Goal: Task Accomplishment & Management: Use online tool/utility

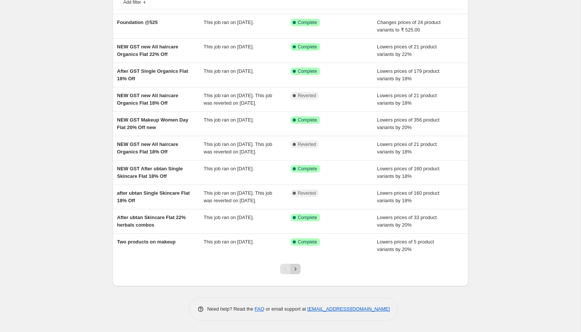
scroll to position [60, 0]
click at [296, 272] on icon "Next" at bounding box center [295, 268] width 7 height 7
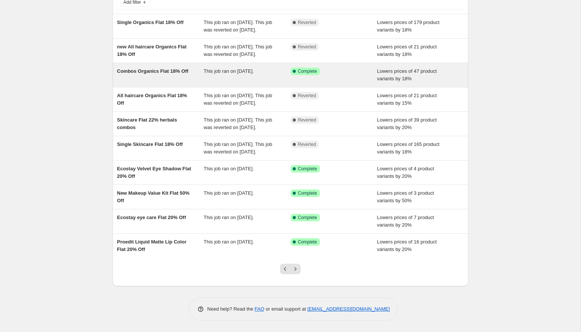
scroll to position [92, 0]
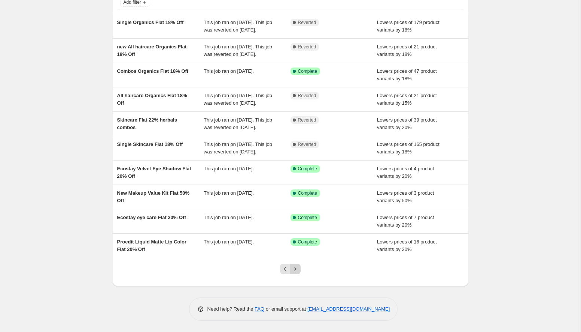
click at [297, 270] on icon "Next" at bounding box center [295, 268] width 7 height 7
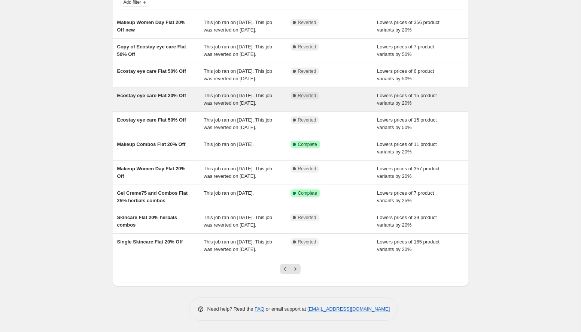
scroll to position [114, 0]
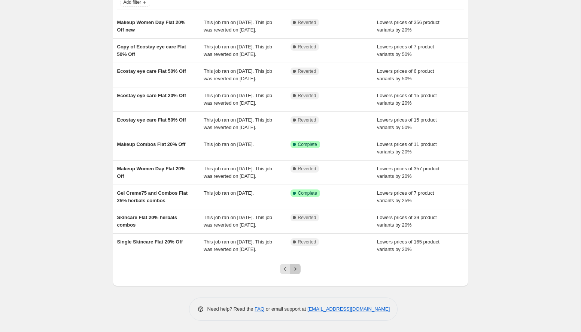
click at [297, 270] on icon "Next" at bounding box center [295, 268] width 7 height 7
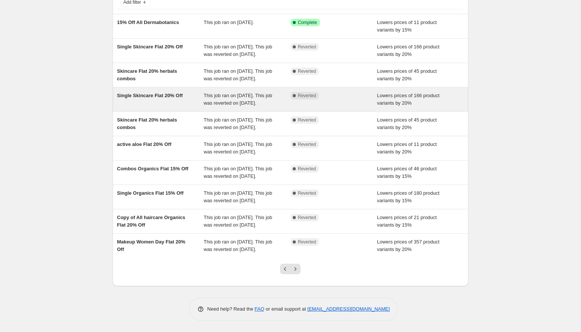
scroll to position [122, 0]
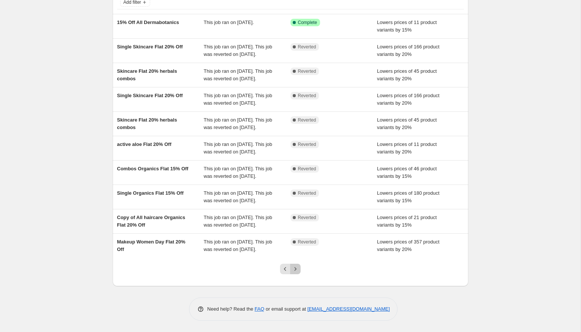
click at [299, 267] on icon "Next" at bounding box center [295, 268] width 7 height 7
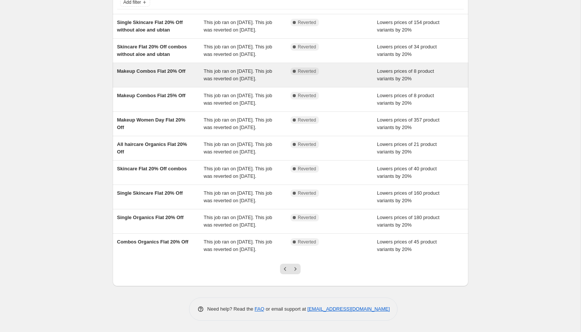
scroll to position [129, 0]
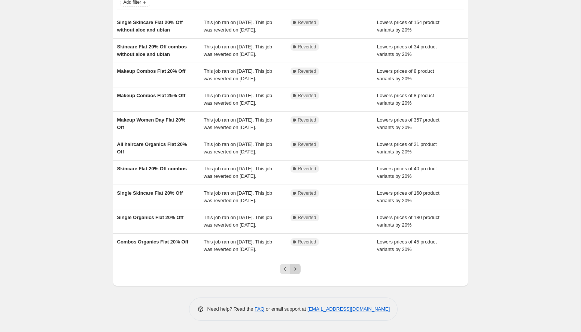
click at [294, 264] on button "Next" at bounding box center [295, 268] width 10 height 10
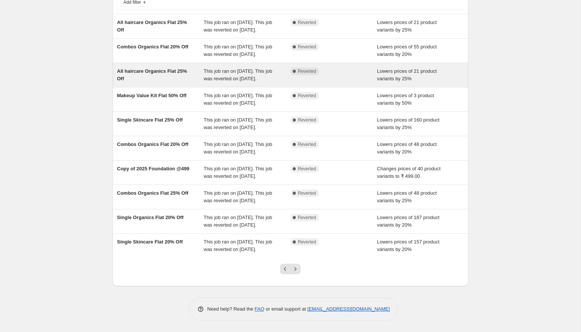
scroll to position [0, 0]
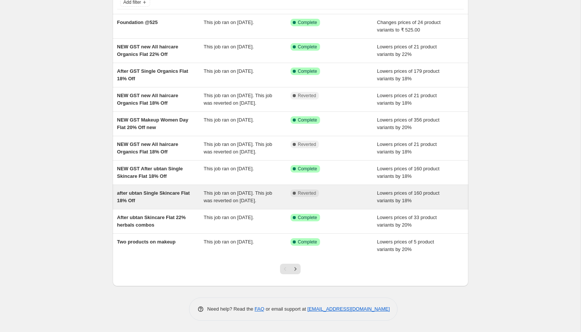
scroll to position [77, 0]
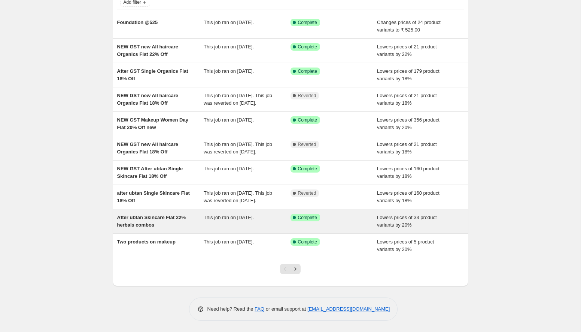
click at [189, 220] on div "After ubtan Skincare Flat 22% herbals combos" at bounding box center [160, 221] width 87 height 15
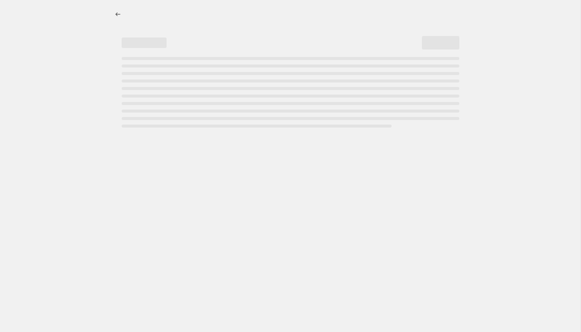
select select "percentage"
select select "collection"
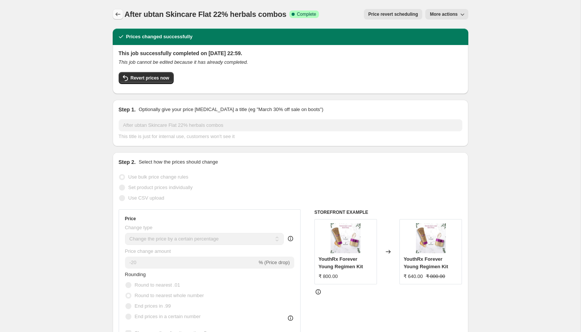
click at [120, 12] on icon "Price change jobs" at bounding box center [117, 13] width 7 height 7
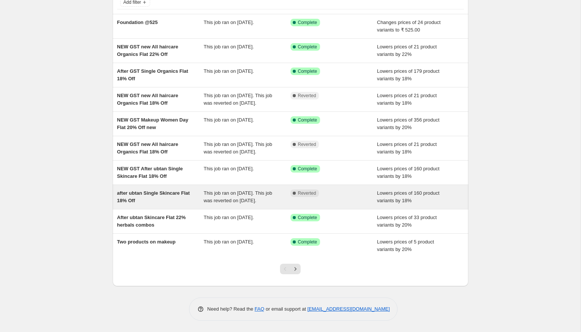
scroll to position [58, 0]
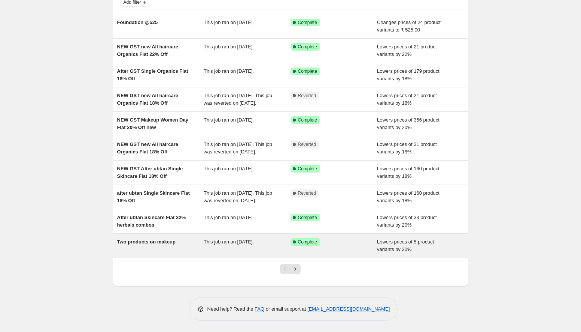
click at [182, 253] on div "Two products on makeup" at bounding box center [160, 245] width 87 height 15
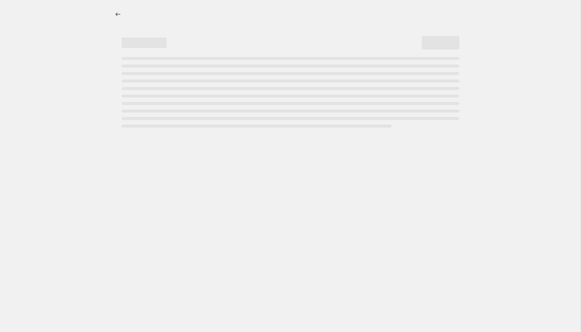
select select "percentage"
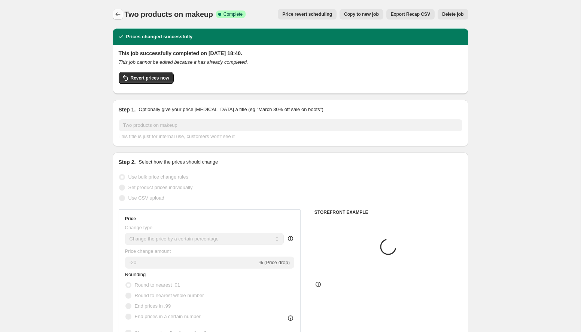
click at [121, 15] on icon "Price change jobs" at bounding box center [117, 13] width 7 height 7
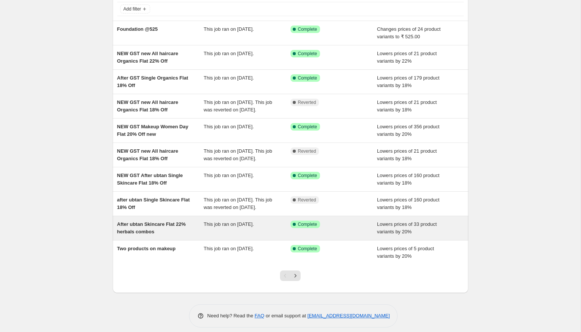
scroll to position [77, 0]
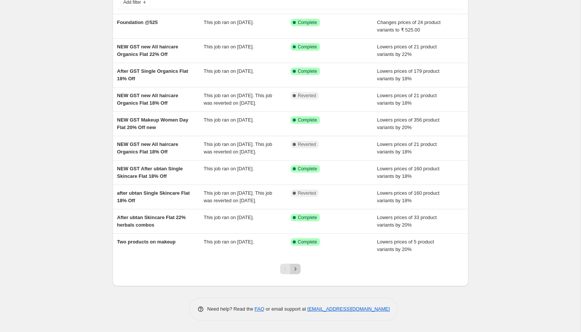
click at [297, 270] on icon "Next" at bounding box center [295, 268] width 7 height 7
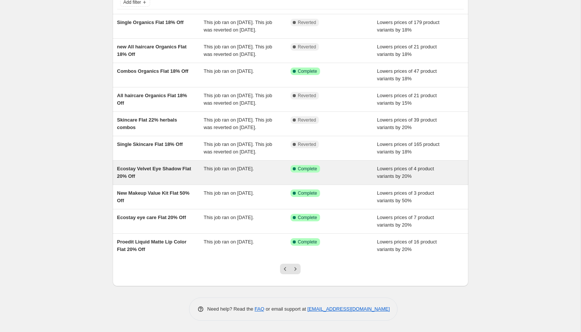
scroll to position [80, 0]
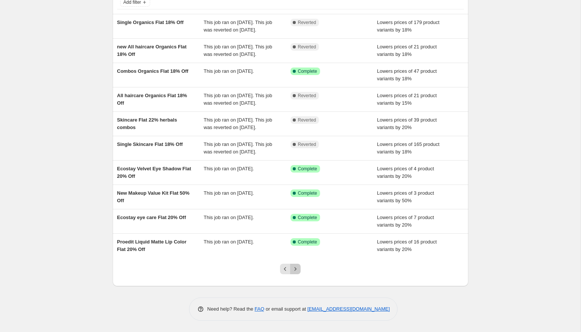
click at [297, 272] on icon "Next" at bounding box center [295, 268] width 7 height 7
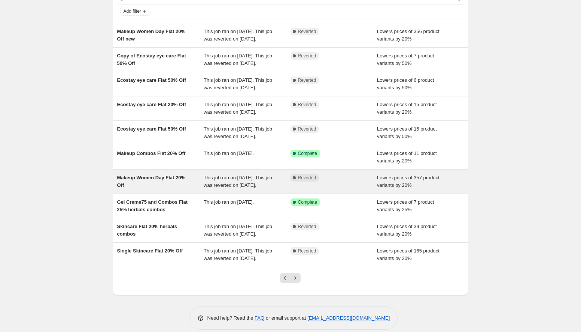
scroll to position [0, 0]
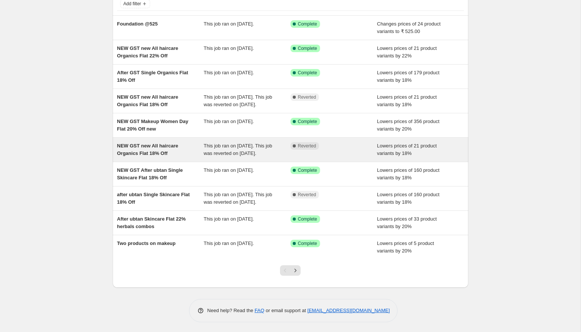
scroll to position [53, 0]
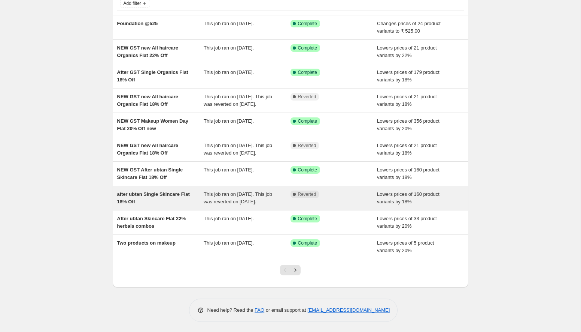
click at [170, 204] on span "after ubtan Single Skincare Flat 18% Off" at bounding box center [153, 197] width 73 height 13
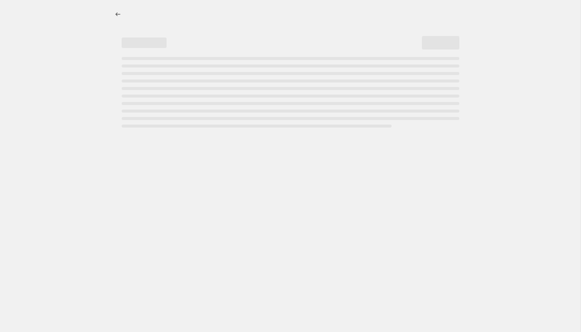
select select "percentage"
select select "collection"
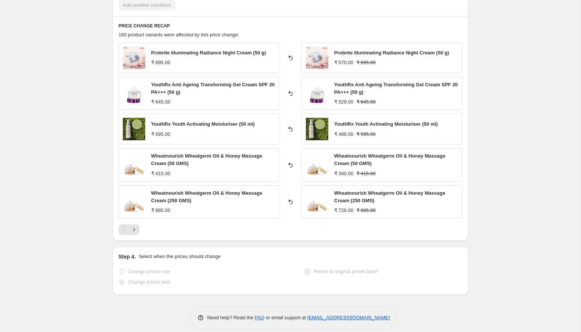
scroll to position [534, 0]
click at [135, 230] on icon "Next" at bounding box center [133, 228] width 7 height 7
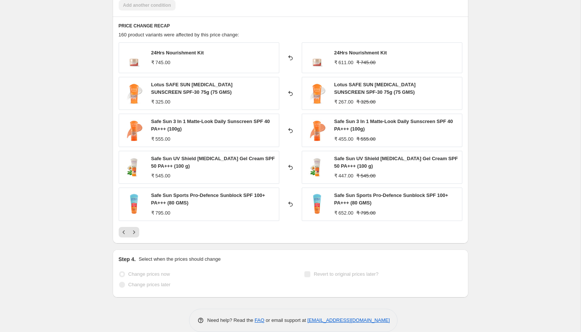
scroll to position [544, 0]
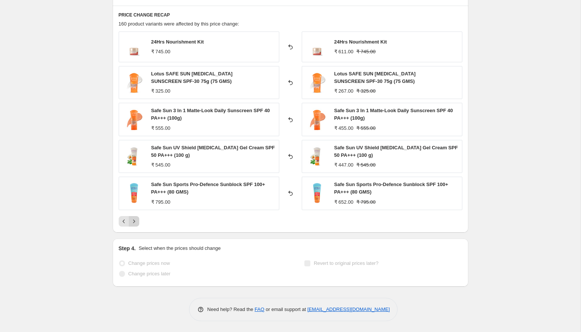
click at [133, 225] on button "Next" at bounding box center [134, 221] width 10 height 10
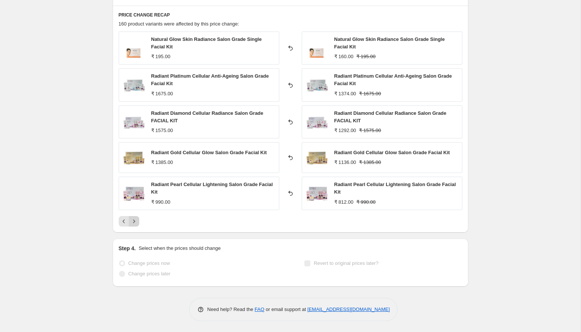
click at [133, 225] on button "Next" at bounding box center [134, 221] width 10 height 10
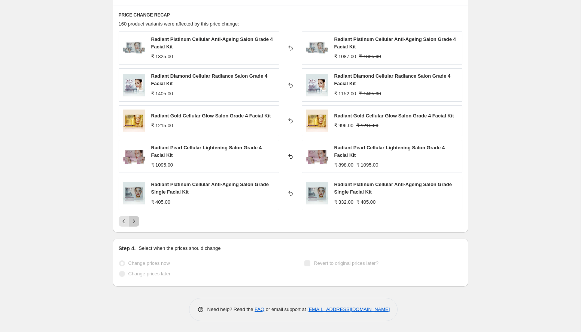
click at [133, 225] on button "Next" at bounding box center [134, 221] width 10 height 10
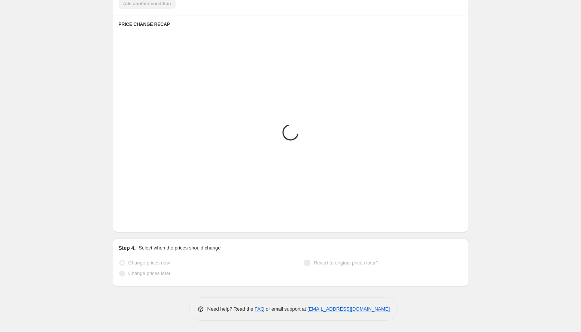
scroll to position [537, 0]
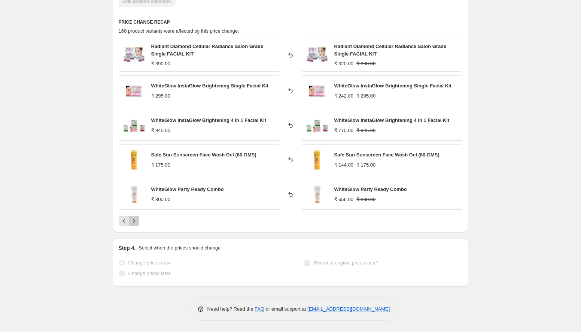
click at [133, 225] on button "Next" at bounding box center [134, 220] width 10 height 10
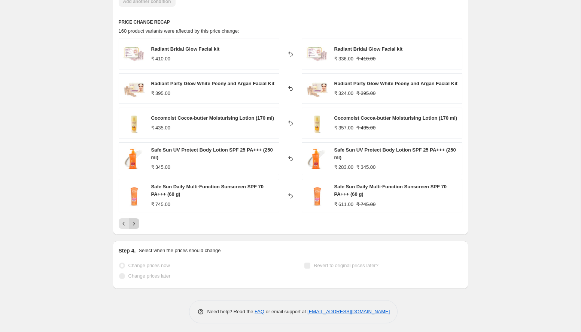
click at [133, 225] on icon "Next" at bounding box center [133, 223] width 7 height 7
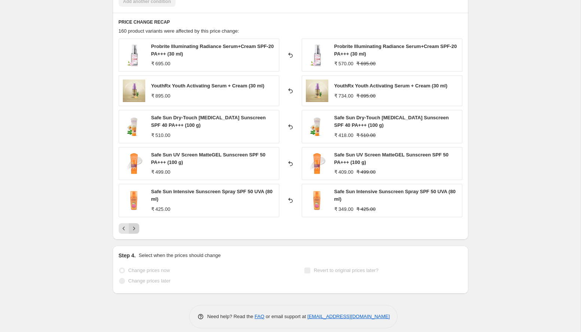
click at [133, 225] on icon "Next" at bounding box center [133, 227] width 7 height 7
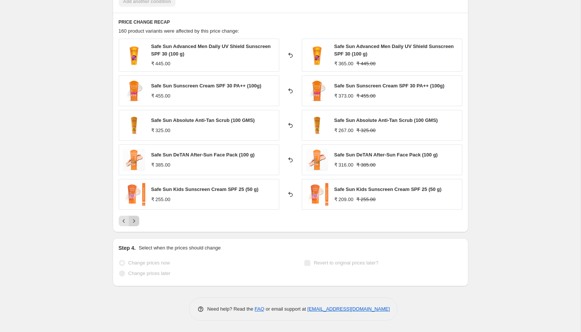
click at [133, 225] on button "Next" at bounding box center [134, 220] width 10 height 10
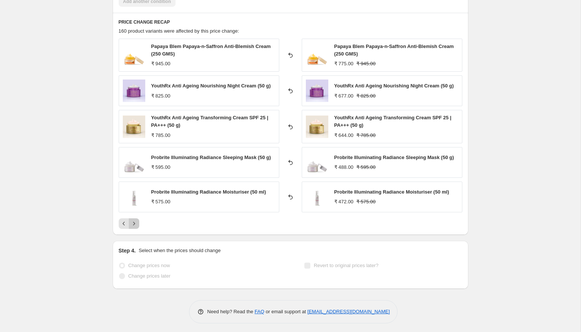
click at [133, 225] on icon "Next" at bounding box center [133, 223] width 7 height 7
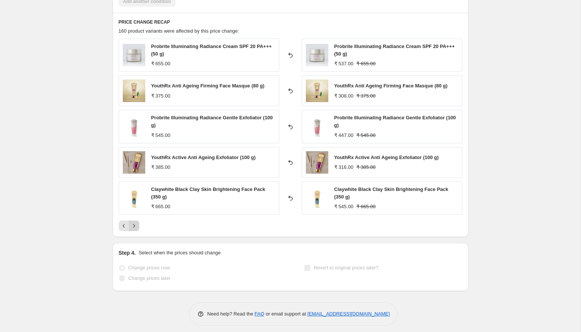
click at [133, 225] on icon "Next" at bounding box center [133, 225] width 7 height 7
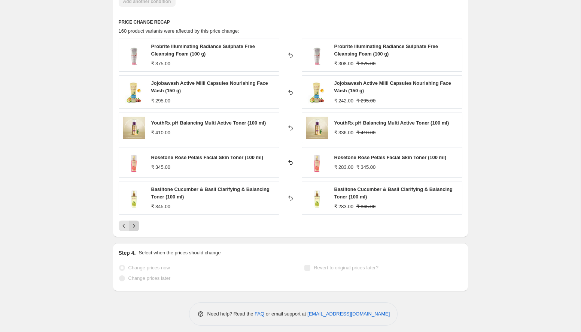
click at [133, 225] on icon "Next" at bounding box center [133, 225] width 7 height 7
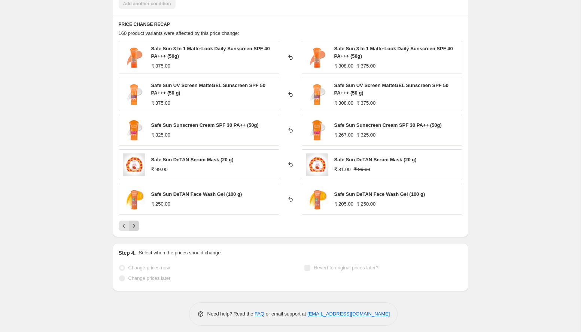
scroll to position [537, 0]
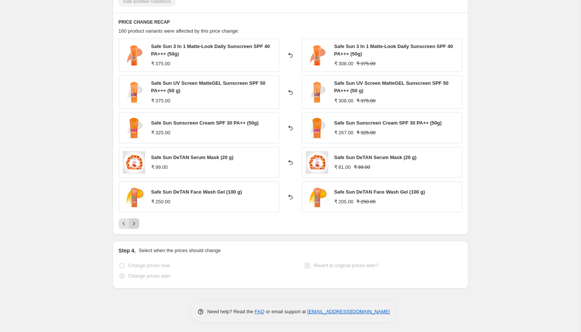
click at [133, 225] on icon "Next" at bounding box center [133, 223] width 7 height 7
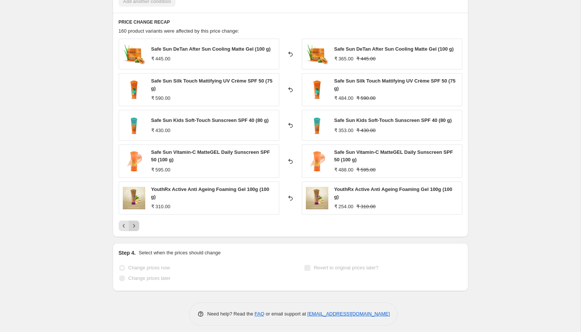
click at [134, 223] on icon "Next" at bounding box center [133, 225] width 7 height 7
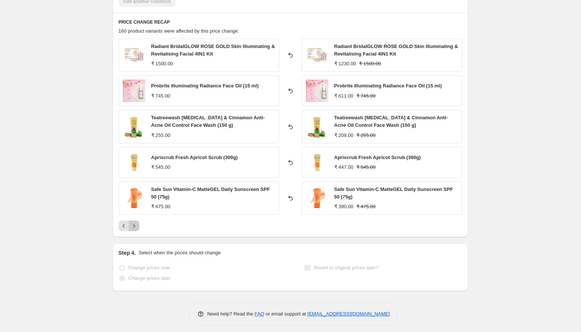
click at [135, 225] on icon "Next" at bounding box center [133, 225] width 7 height 7
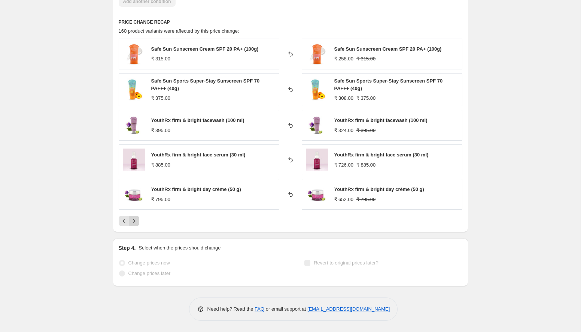
click at [137, 216] on button "Next" at bounding box center [134, 220] width 10 height 10
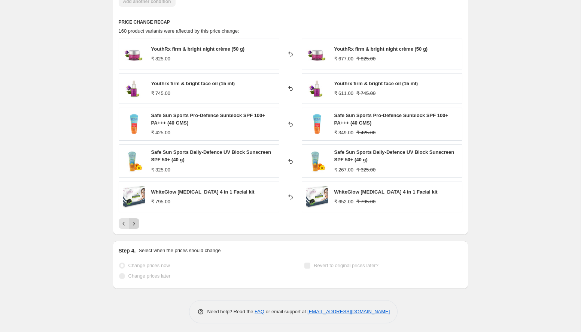
click at [136, 221] on icon "Next" at bounding box center [133, 223] width 7 height 7
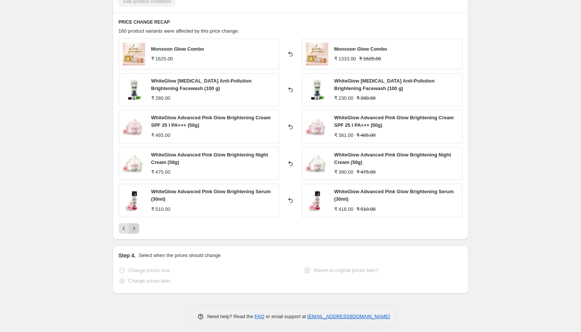
click at [135, 232] on button "Next" at bounding box center [134, 228] width 10 height 10
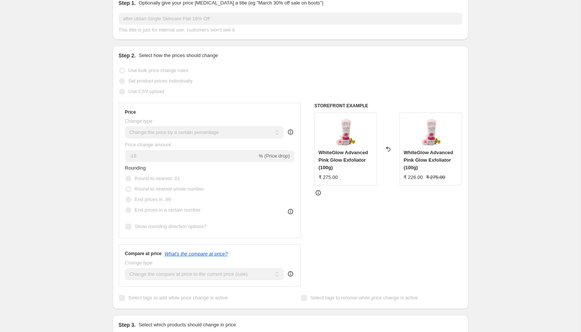
scroll to position [0, 0]
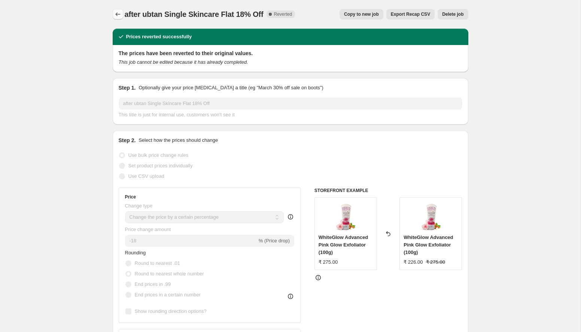
click at [119, 17] on icon "Price change jobs" at bounding box center [117, 13] width 7 height 7
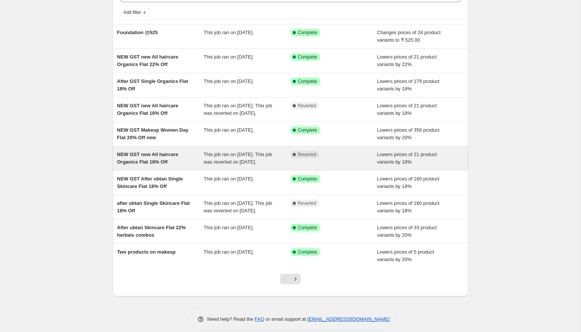
scroll to position [47, 0]
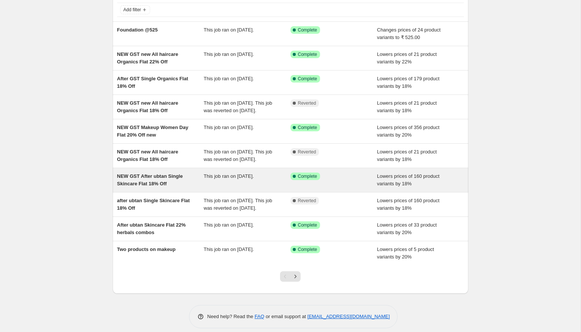
click at [175, 186] on span "NEW GST After ubtan Single Skincare Flat 18% Off" at bounding box center [150, 179] width 66 height 13
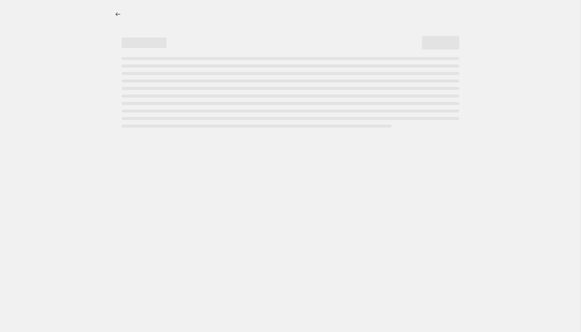
select select "percentage"
select select "collection"
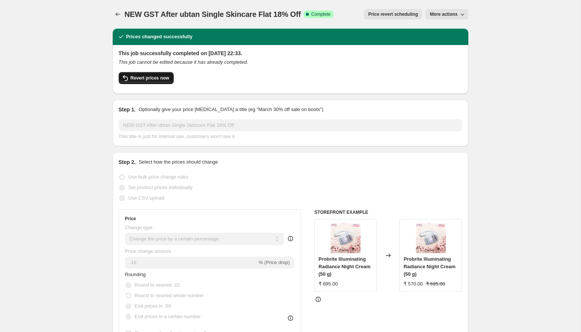
click at [156, 81] on button "Revert prices now" at bounding box center [146, 78] width 55 height 12
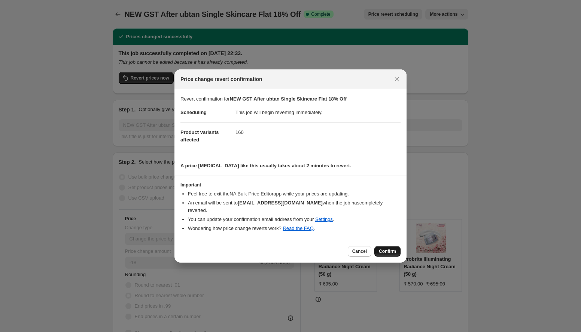
click at [389, 248] on span "Confirm" at bounding box center [387, 251] width 17 height 6
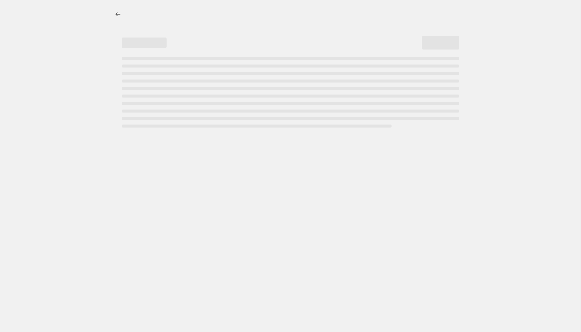
select select "percentage"
select select "collection"
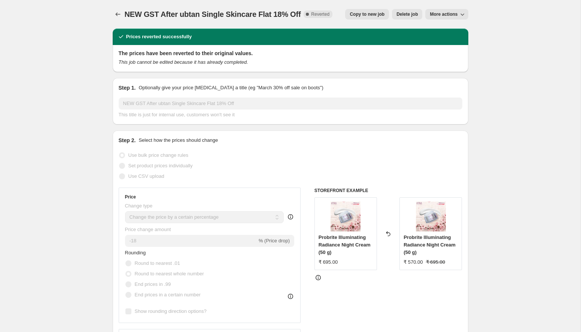
click at [358, 16] on span "Copy to new job" at bounding box center [367, 14] width 35 height 6
select select "percentage"
select select "collection"
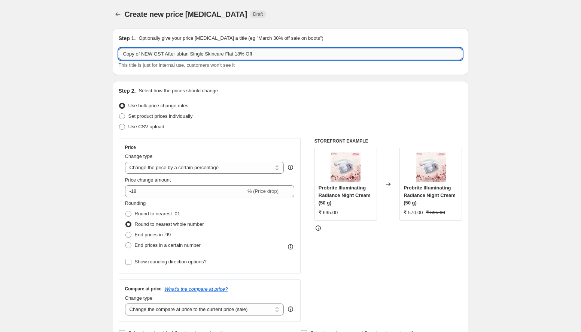
drag, startPoint x: 192, startPoint y: 54, endPoint x: 178, endPoint y: 57, distance: 14.5
click at [178, 57] on input "Copy of NEW GST After ubtan Single Skincare Flat 18% Off" at bounding box center [291, 54] width 344 height 12
click at [289, 64] on div "This title is just for internal use, customers won't see it" at bounding box center [291, 64] width 344 height 7
click at [231, 52] on input "Copy of NEW GST After Single Skincare Flat 18% Off" at bounding box center [291, 54] width 344 height 12
click at [304, 68] on div "This title is just for internal use, customers won't see it" at bounding box center [291, 64] width 344 height 7
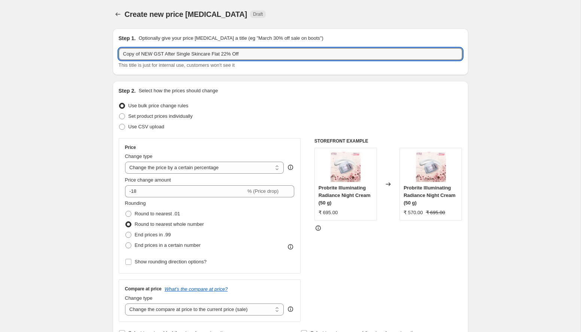
drag, startPoint x: 141, startPoint y: 52, endPoint x: 104, endPoint y: 52, distance: 37.1
type input "NEW GST After Single Skincare Flat 22% Off"
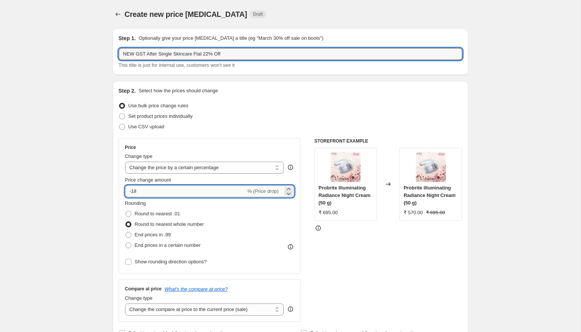
click at [195, 186] on input "-18" at bounding box center [185, 191] width 121 height 12
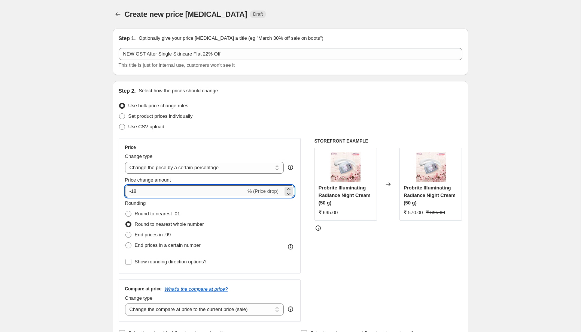
type input "-1"
type input "-22"
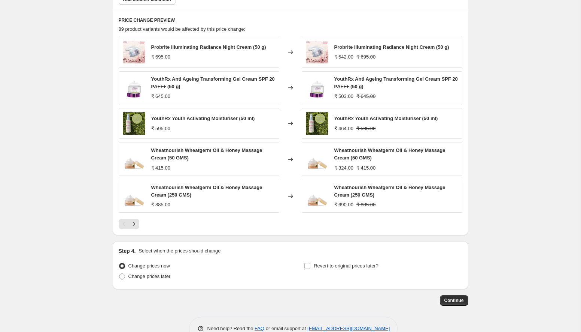
scroll to position [509, 0]
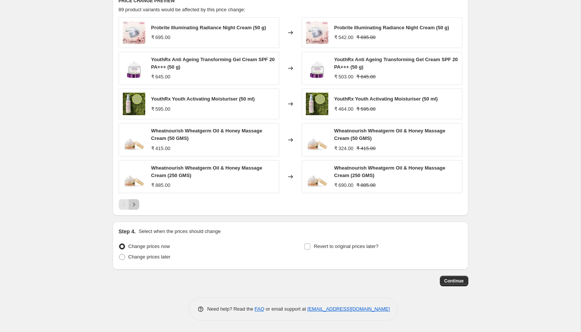
click at [136, 204] on icon "Next" at bounding box center [133, 203] width 7 height 7
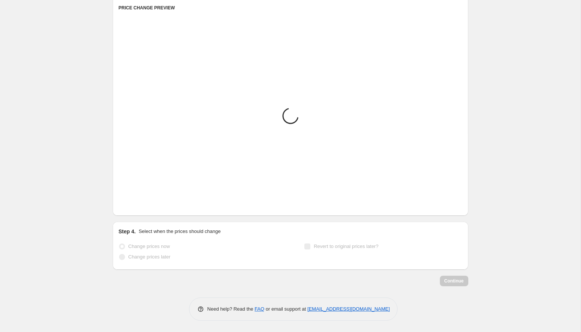
scroll to position [507, 0]
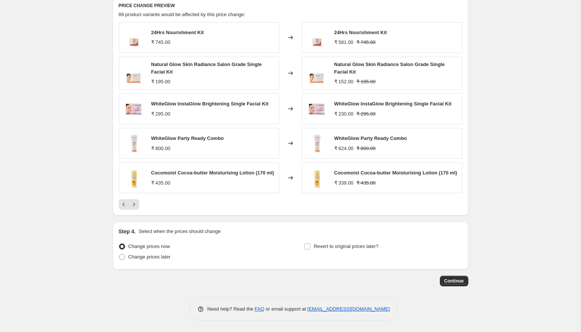
click at [450, 279] on span "Continue" at bounding box center [454, 281] width 19 height 6
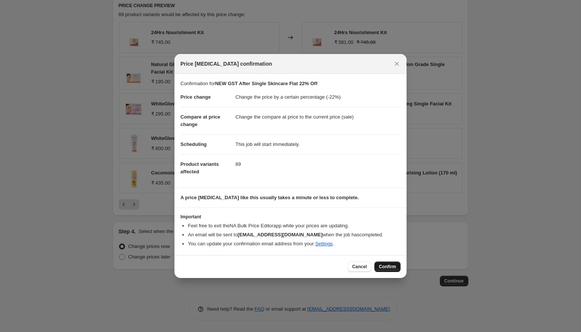
click at [386, 265] on span "Confirm" at bounding box center [387, 266] width 17 height 6
type input "NEW GST After Single Skincare Flat 22% Off"
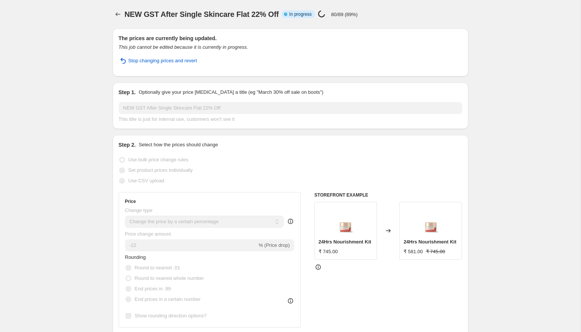
select select "percentage"
select select "collection"
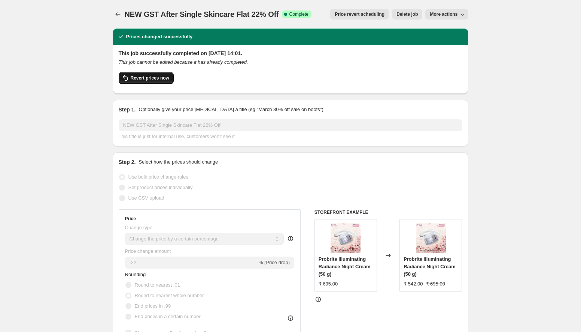
click at [154, 78] on span "Revert prices now" at bounding box center [150, 78] width 39 height 6
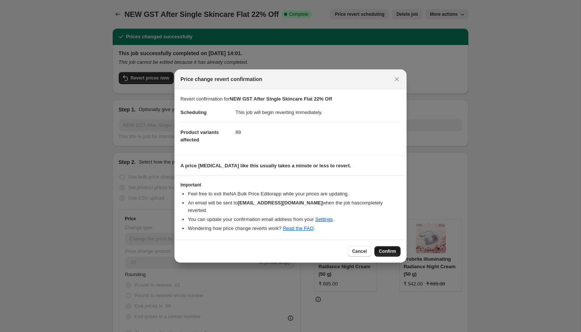
click at [389, 250] on span "Confirm" at bounding box center [387, 251] width 17 height 6
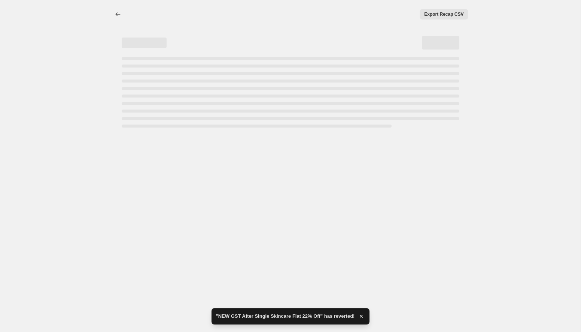
select select "percentage"
select select "collection"
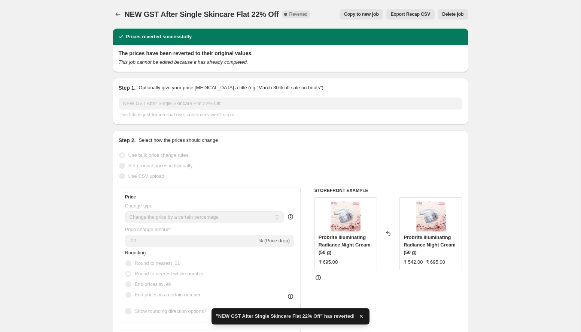
click at [366, 15] on span "Copy to new job" at bounding box center [361, 14] width 35 height 6
select select "percentage"
select select "collection"
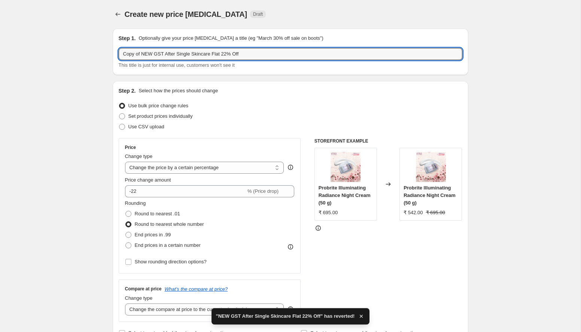
drag, startPoint x: 142, startPoint y: 54, endPoint x: 108, endPoint y: 54, distance: 34.1
click at [211, 55] on input "NEW GST After Single Skincare Flat 22% Off" at bounding box center [291, 54] width 344 height 12
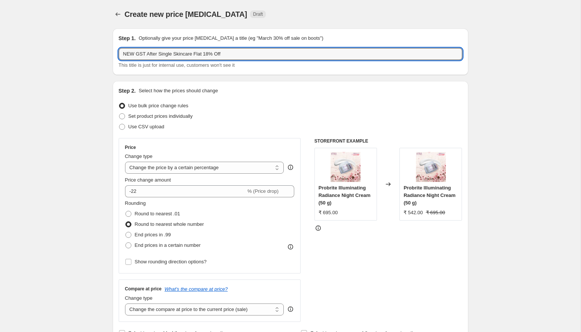
type input "NEW GST After Single Skincare Flat 18% Off"
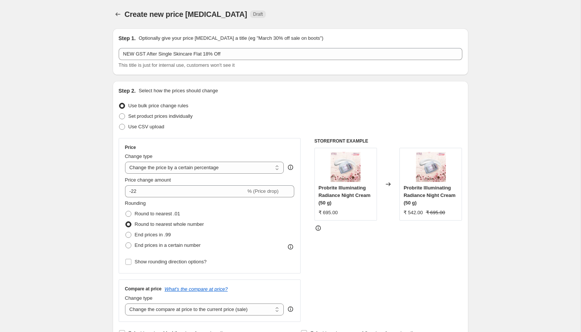
click at [179, 184] on div "Price change amount -22 % (Price drop)" at bounding box center [210, 186] width 170 height 21
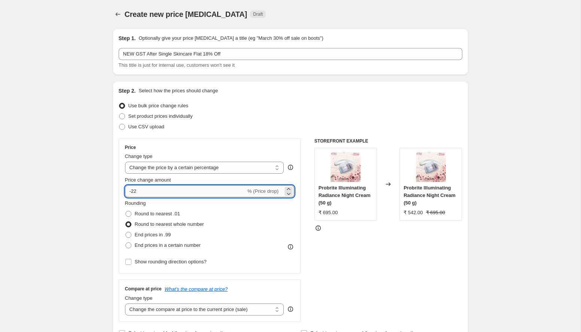
click at [179, 190] on input "-22" at bounding box center [185, 191] width 121 height 12
type input "-2"
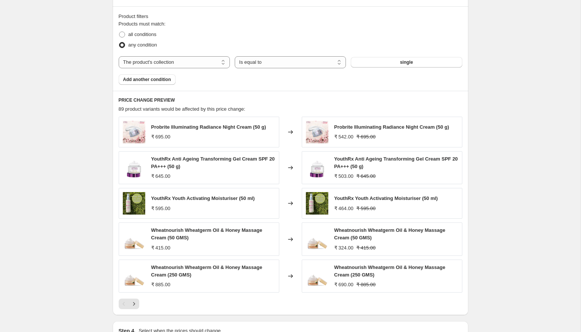
scroll to position [509, 0]
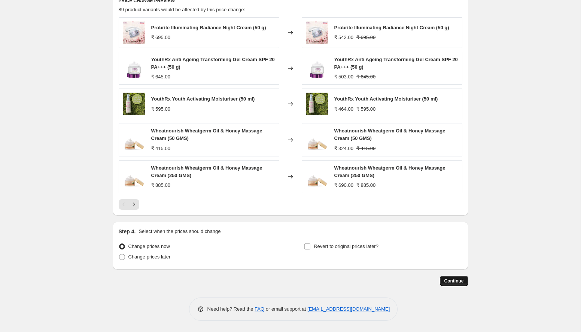
type input "-18"
click at [460, 280] on span "Continue" at bounding box center [454, 281] width 19 height 6
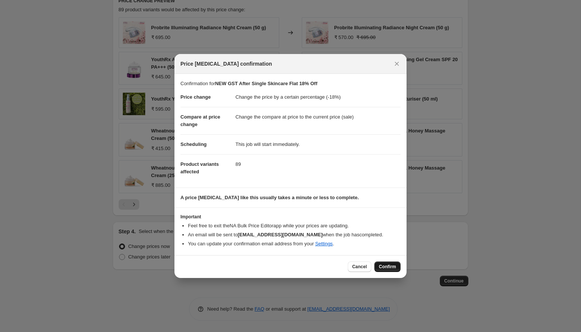
click at [390, 265] on span "Confirm" at bounding box center [387, 266] width 17 height 6
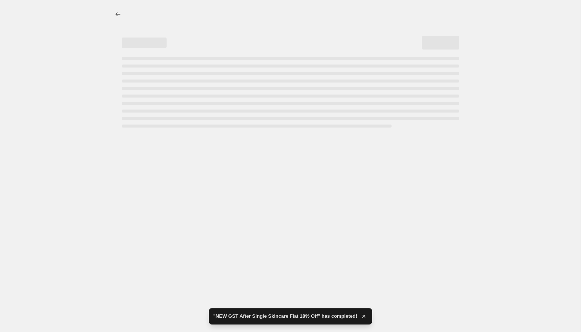
select select "percentage"
select select "collection"
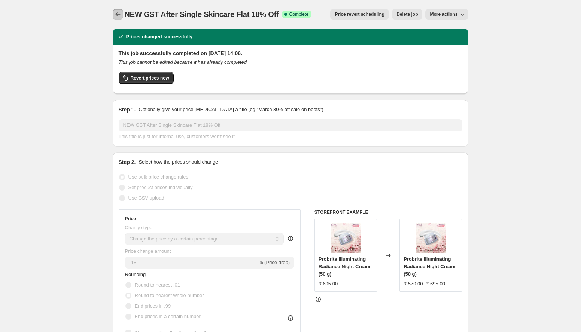
click at [117, 10] on button "Price change jobs" at bounding box center [118, 14] width 10 height 10
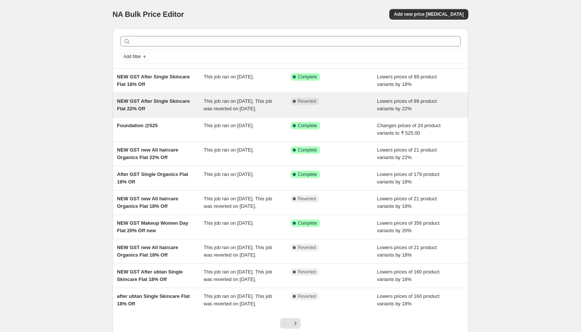
click at [152, 112] on div "NEW GST After Single Skincare Flat 22% Off" at bounding box center [160, 104] width 87 height 15
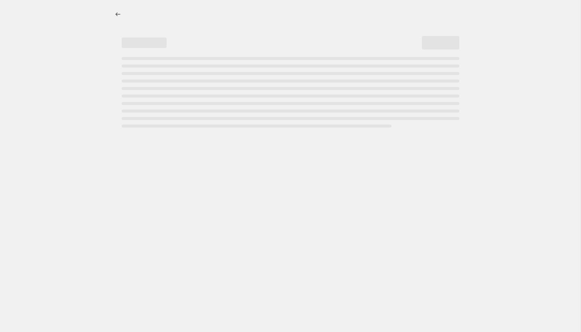
select select "percentage"
select select "collection"
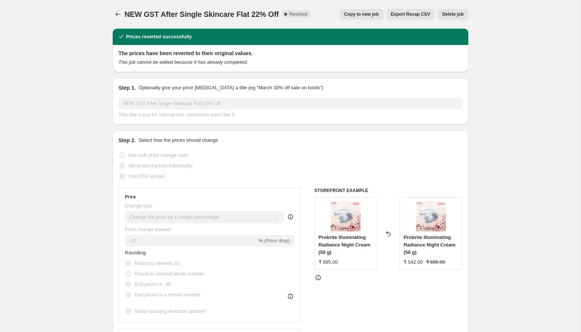
click at [364, 16] on span "Copy to new job" at bounding box center [361, 14] width 35 height 6
select select "percentage"
select select "collection"
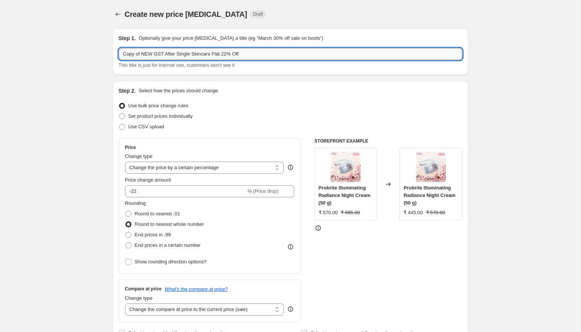
click at [193, 54] on input "Copy of NEW GST After Single Skincare Flat 22% Off" at bounding box center [291, 54] width 344 height 12
drag, startPoint x: 142, startPoint y: 55, endPoint x: 96, endPoint y: 55, distance: 46.1
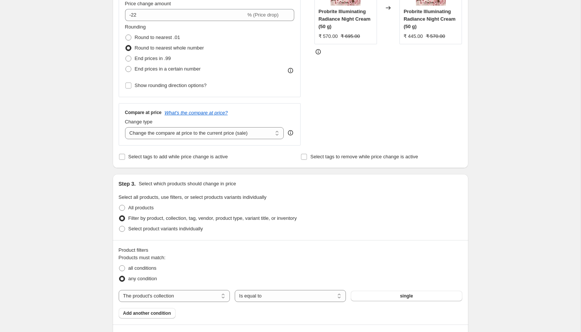
scroll to position [201, 0]
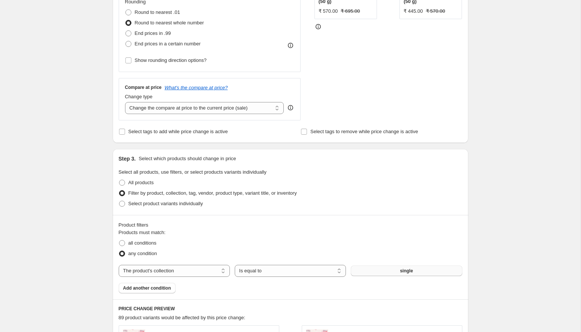
click at [386, 266] on button "single" at bounding box center [406, 270] width 111 height 10
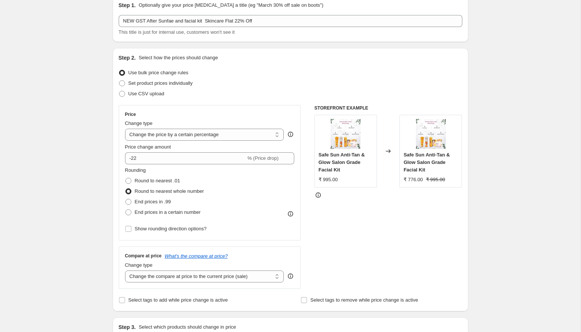
scroll to position [0, 0]
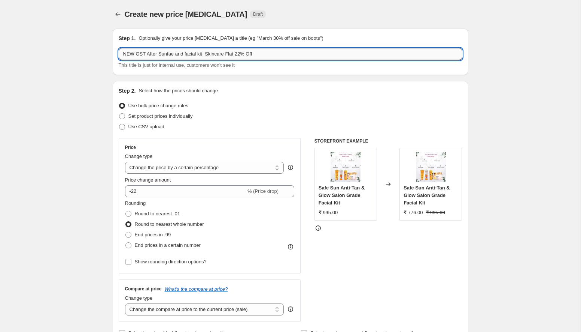
click at [176, 55] on input "NEW GST After Sunfae and facial kit Skincare Flat 22% Off" at bounding box center [291, 54] width 344 height 12
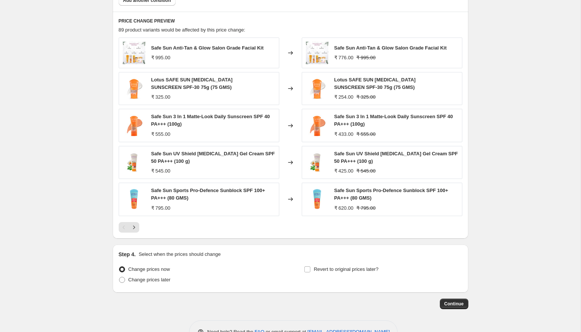
scroll to position [501, 0]
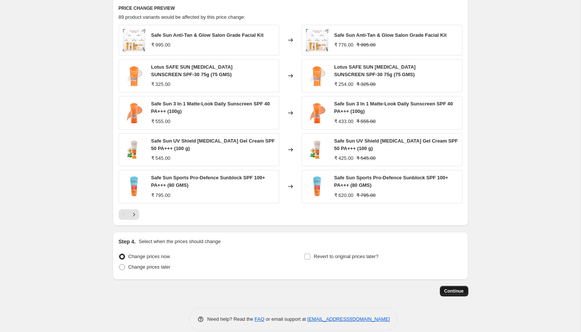
type input "NEW GST After Sufesun and facial kit Skincare Flat 22% Off"
click at [463, 291] on span "Continue" at bounding box center [454, 291] width 19 height 6
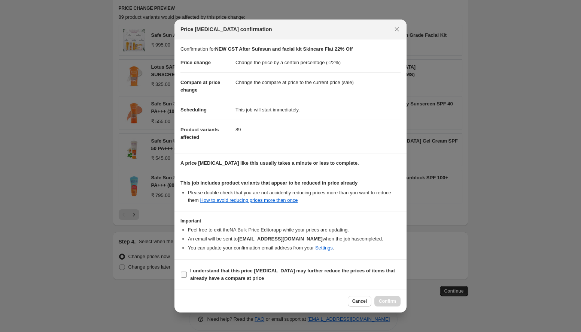
click at [181, 272] on input "I understand that this price [MEDICAL_DATA] may further reduce the prices of it…" at bounding box center [184, 274] width 6 height 6
checkbox input "true"
click at [395, 300] on span "Confirm" at bounding box center [387, 301] width 17 height 6
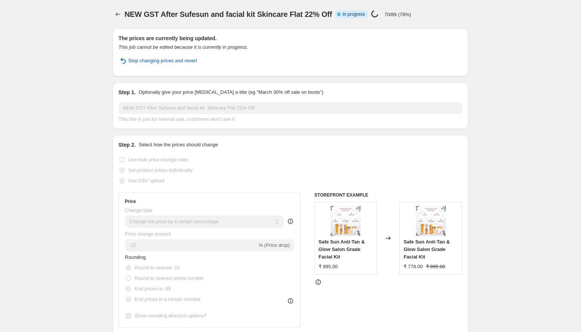
select select "percentage"
select select "collection"
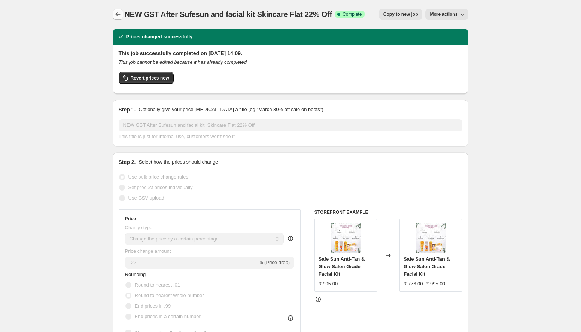
click at [118, 17] on icon "Price change jobs" at bounding box center [117, 13] width 7 height 7
